Goal: Information Seeking & Learning: Learn about a topic

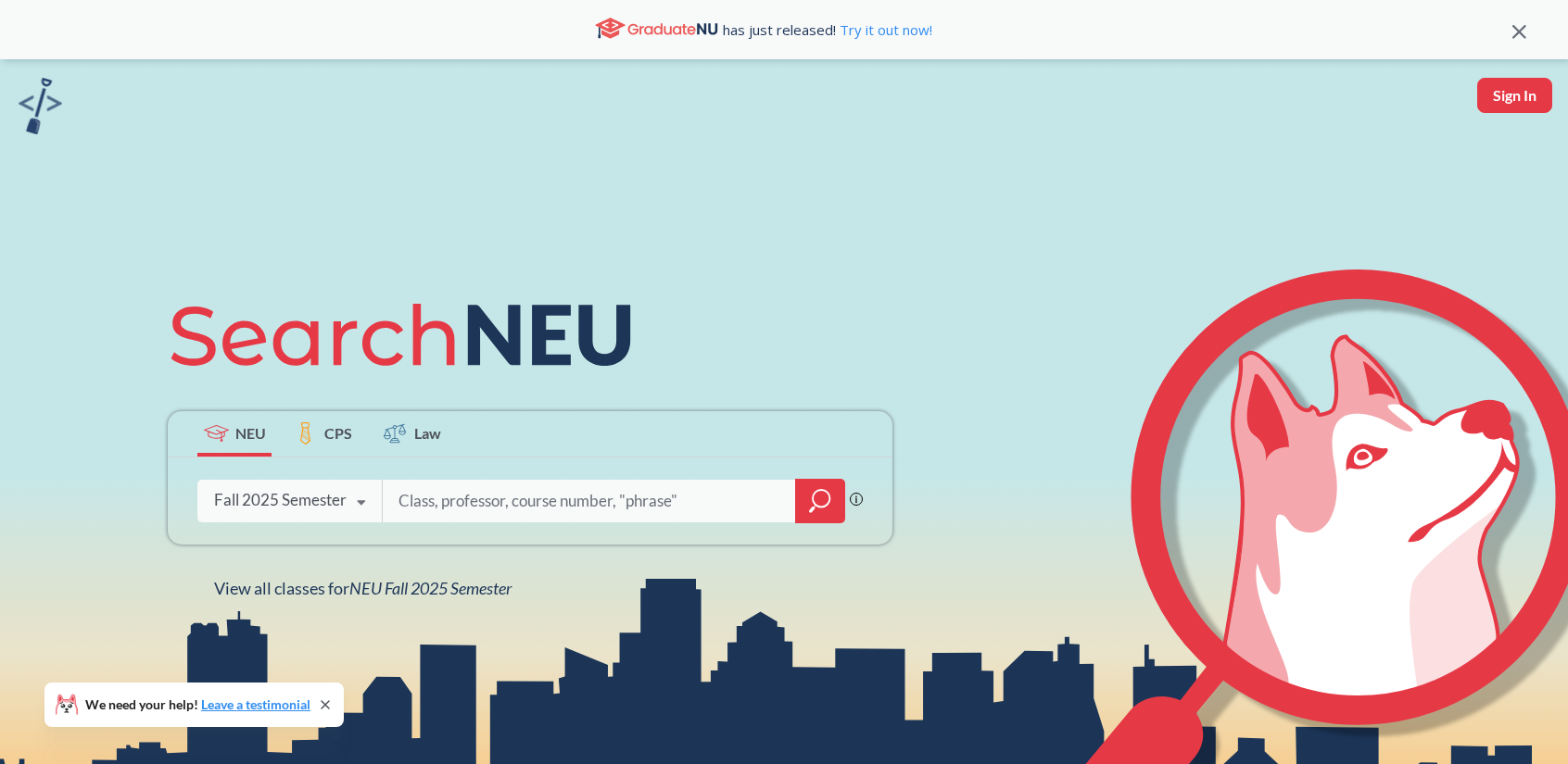
click at [417, 484] on input "search" at bounding box center [588, 501] width 385 height 39
click at [1515, 33] on icon at bounding box center [1518, 32] width 14 height 14
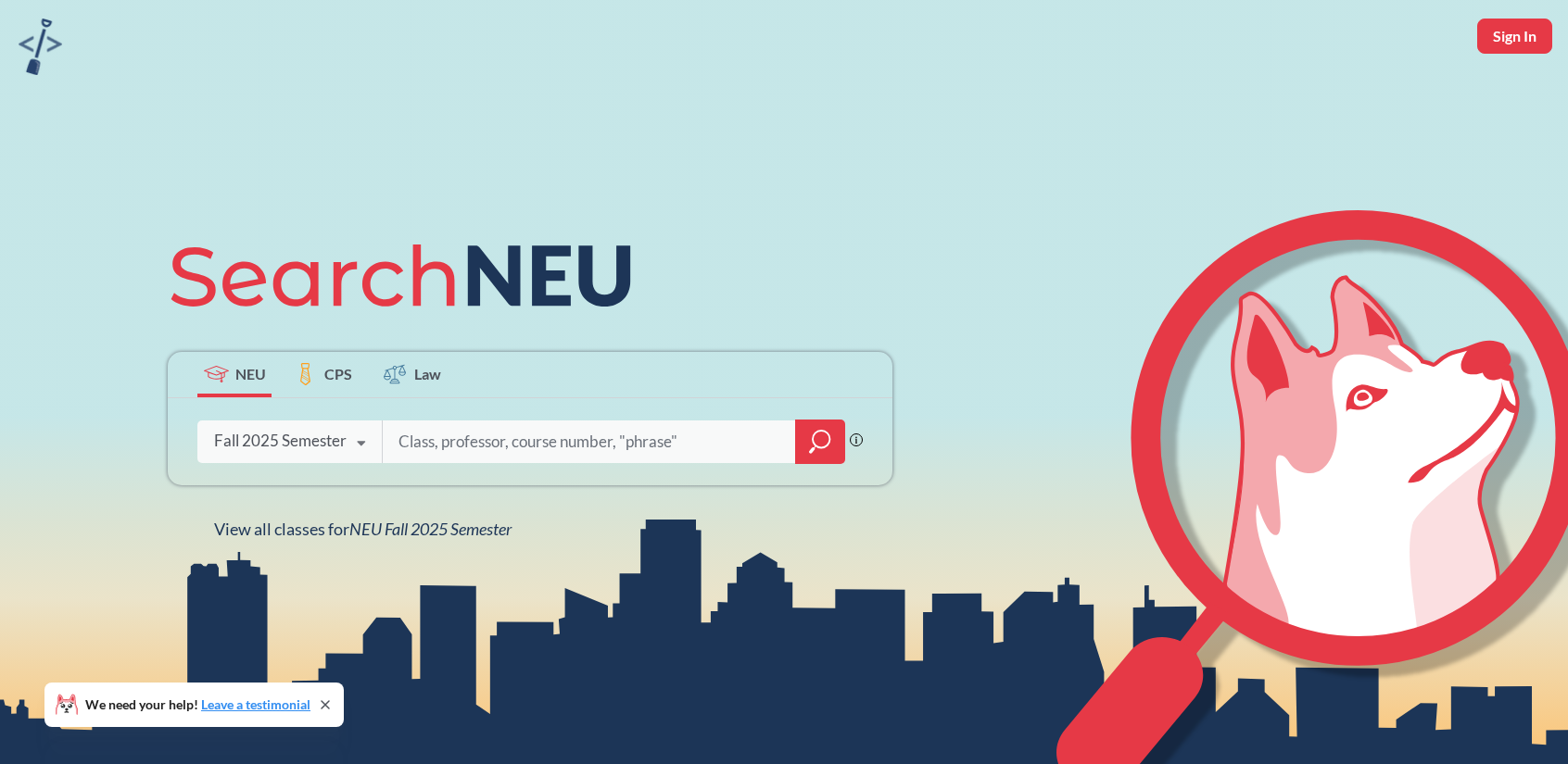
click at [500, 447] on input "search" at bounding box center [588, 441] width 385 height 39
type input "CS 4100"
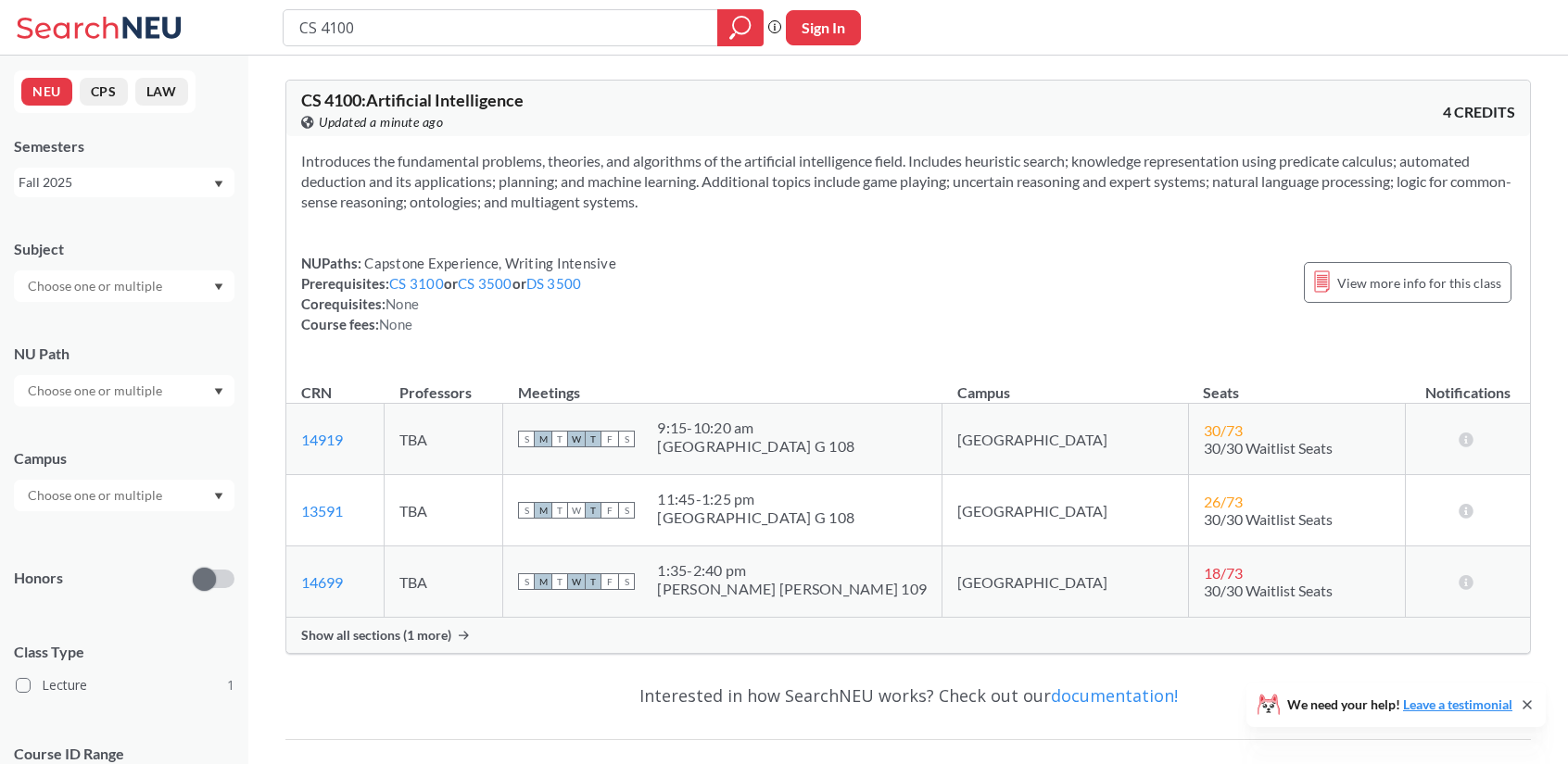
click at [380, 642] on div "Show all sections (1 more)" at bounding box center [907, 635] width 1243 height 35
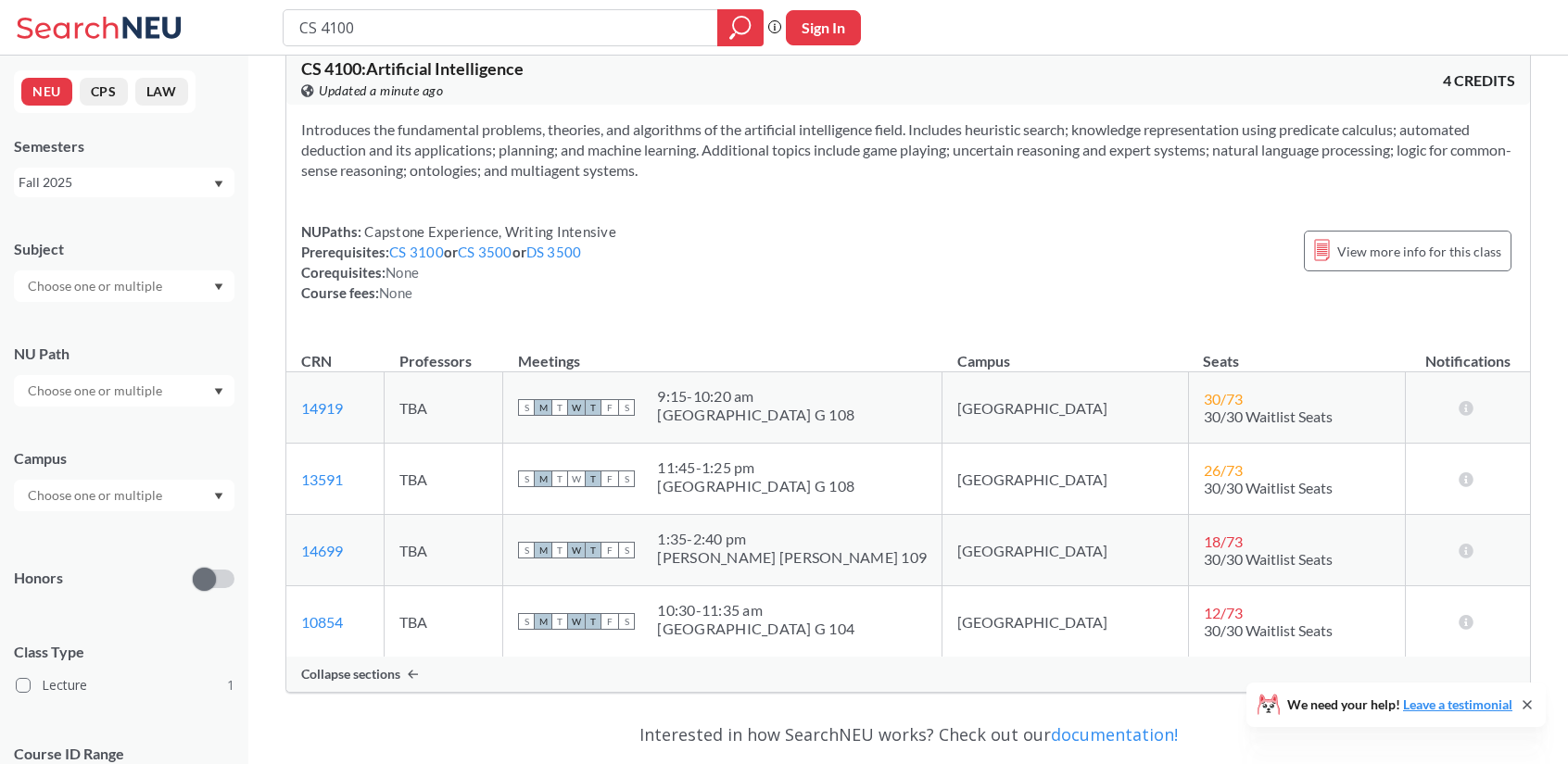
scroll to position [12, 0]
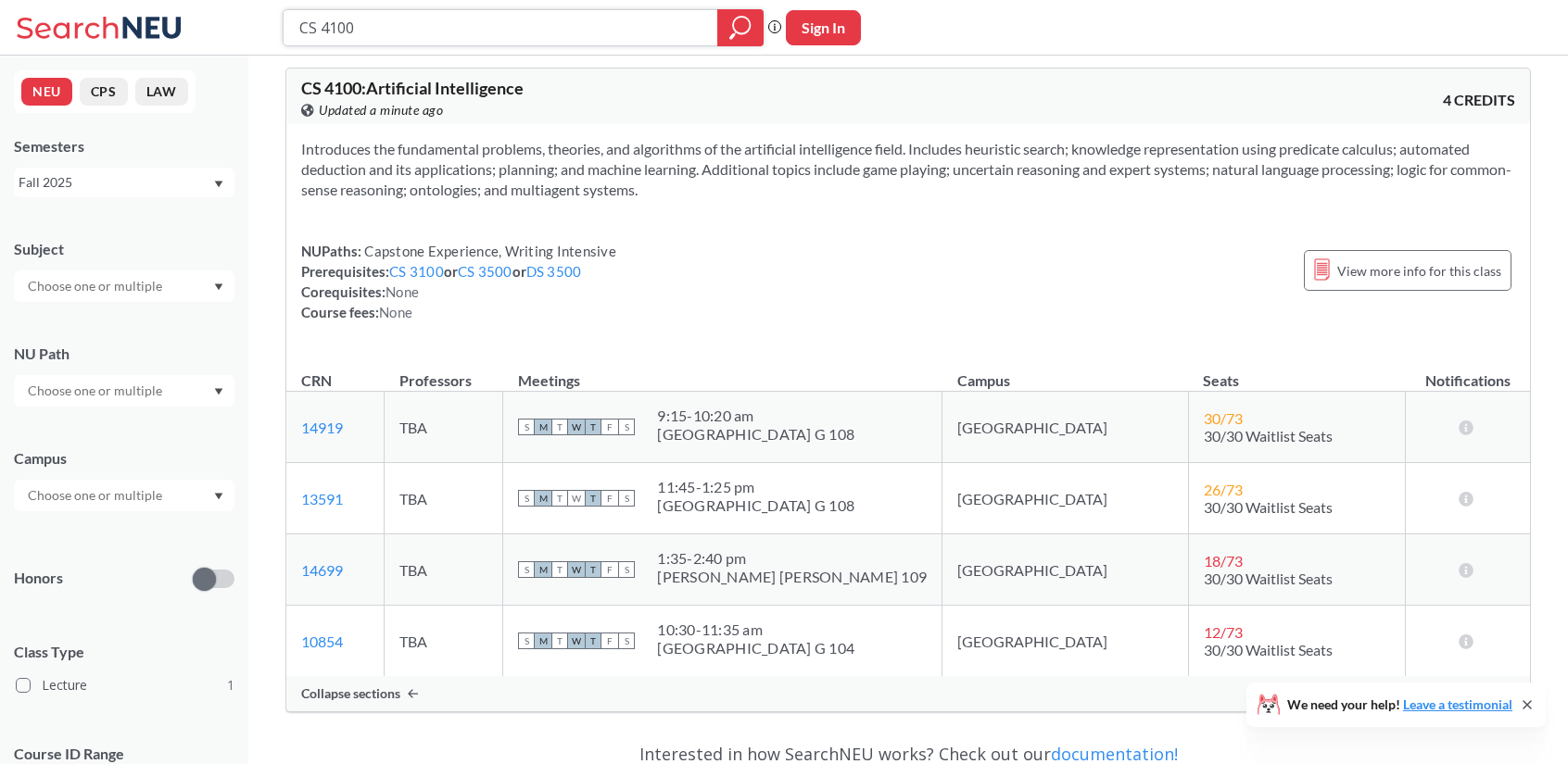
click at [360, 22] on input "CS 4100" at bounding box center [501, 27] width 407 height 31
type input "CS 4530"
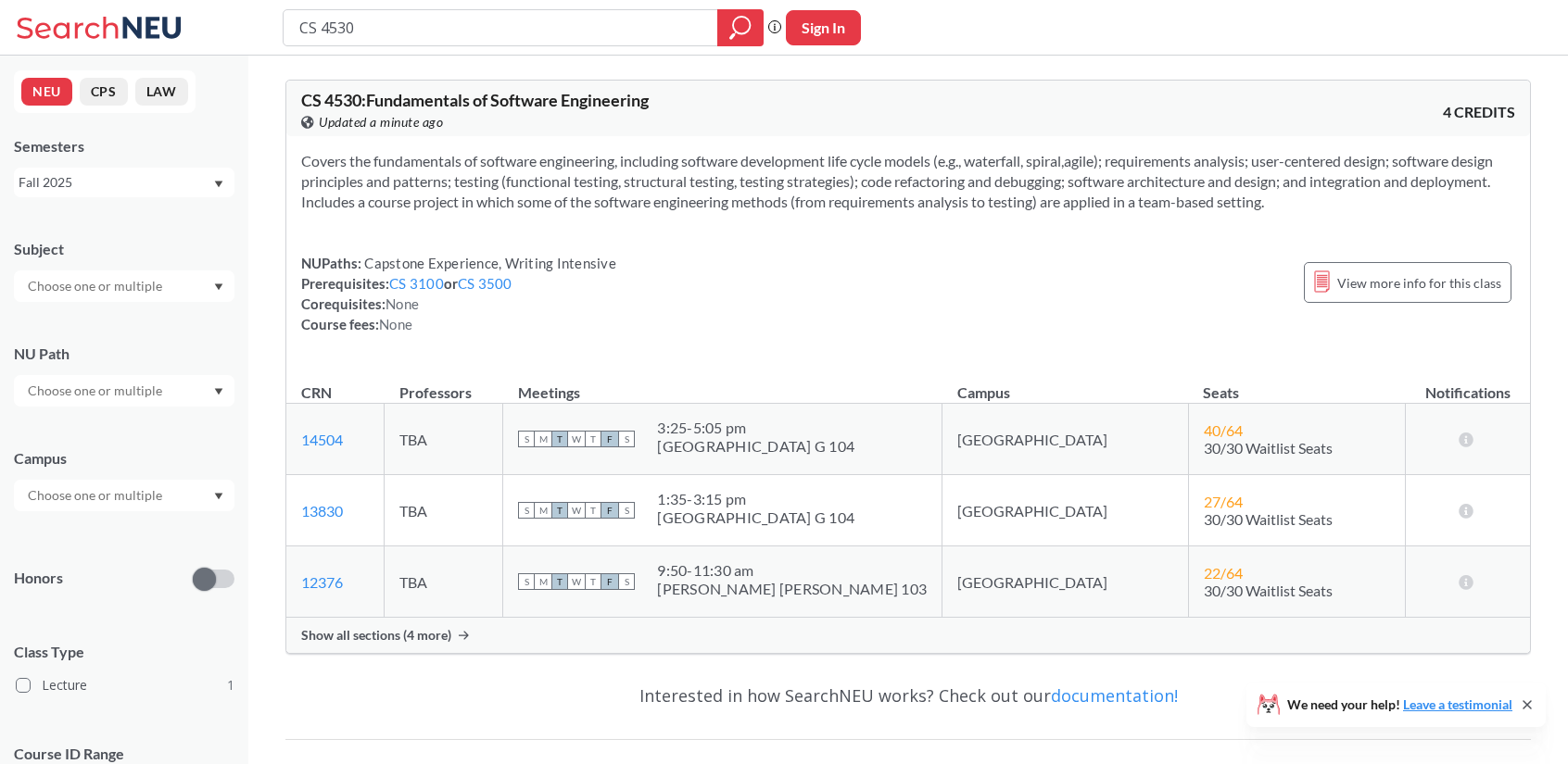
click at [381, 642] on div "Show all sections (4 more)" at bounding box center [907, 635] width 1243 height 35
